Goal: Task Accomplishment & Management: Manage account settings

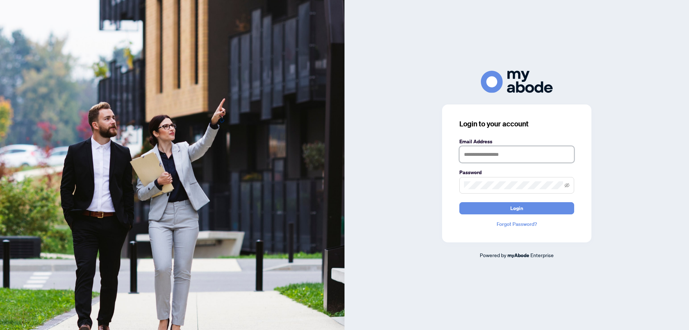
click at [499, 156] on input "text" at bounding box center [516, 154] width 115 height 17
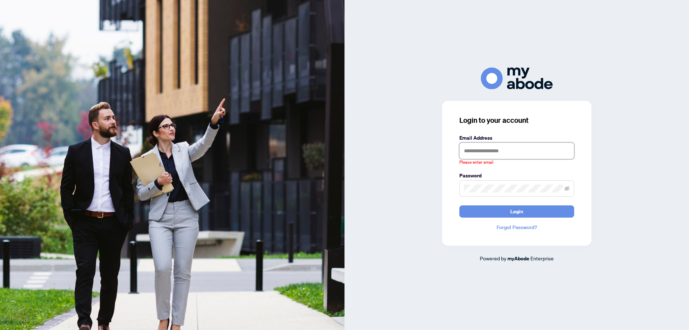
type input "**********"
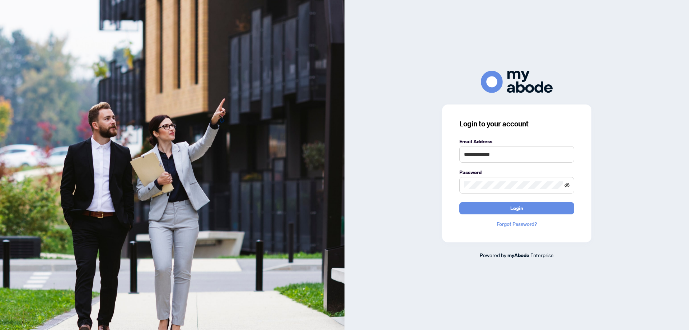
click at [567, 185] on icon "eye-invisible" at bounding box center [566, 185] width 5 height 5
click at [515, 211] on span "Login" at bounding box center [516, 207] width 13 height 11
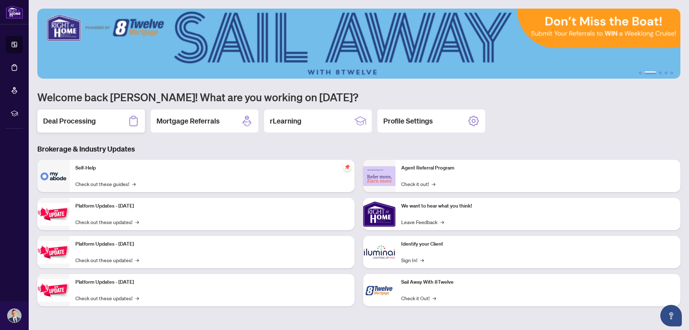
click at [79, 121] on h2 "Deal Processing" at bounding box center [69, 121] width 53 height 10
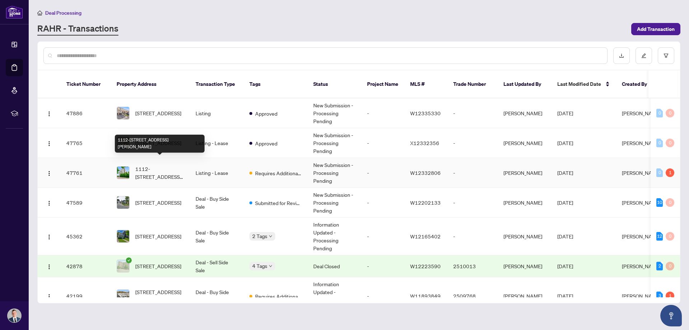
click at [161, 165] on span "1112-[STREET_ADDRESS][PERSON_NAME]" at bounding box center [159, 173] width 49 height 16
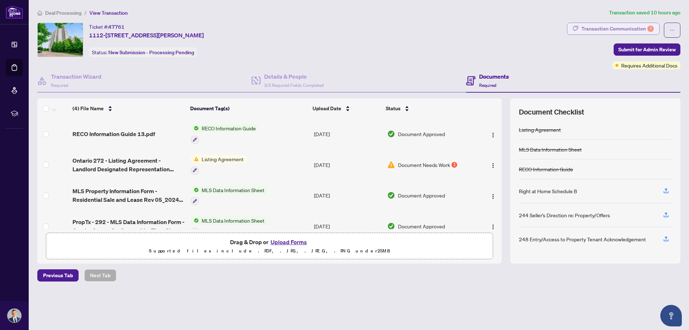
click at [605, 28] on div "Transaction Communication 1" at bounding box center [617, 28] width 72 height 11
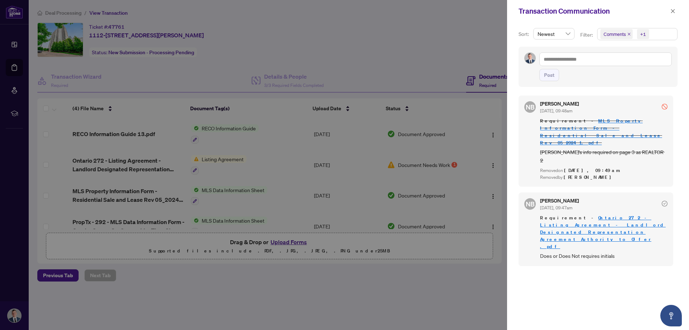
click at [585, 215] on link "Ontario 272 - Listing Agreement - Landlord Designated Representation Agreement …" at bounding box center [603, 232] width 126 height 35
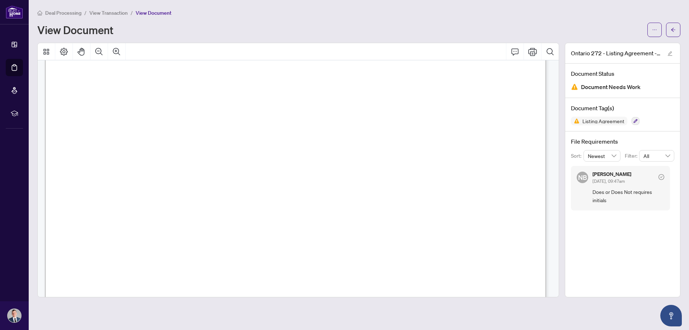
scroll to position [1399, 0]
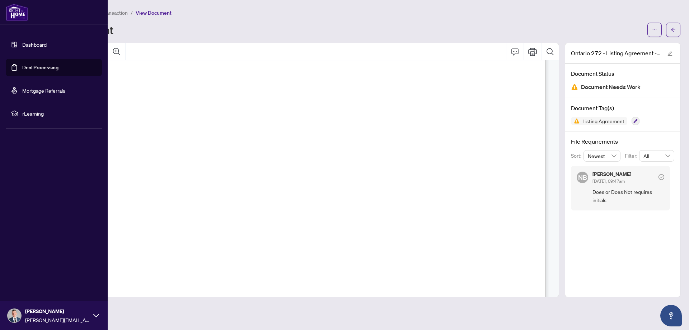
click at [34, 66] on link "Deal Processing" at bounding box center [40, 67] width 36 height 6
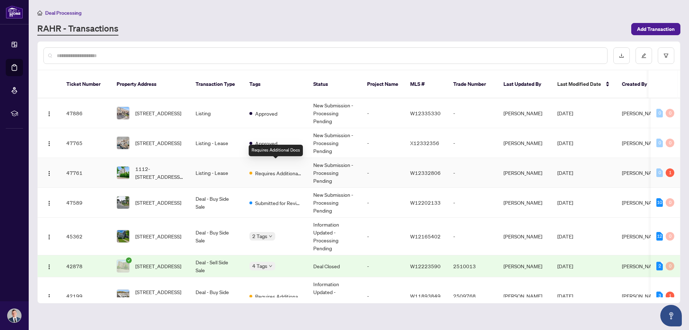
click at [271, 169] on span "Requires Additional Docs" at bounding box center [278, 173] width 47 height 8
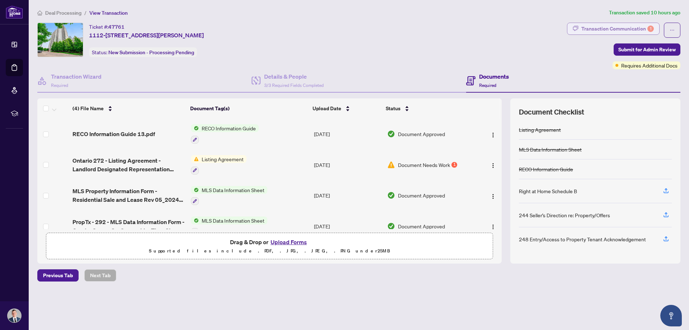
click at [598, 29] on div "Transaction Communication 1" at bounding box center [617, 28] width 72 height 11
